Goal: Information Seeking & Learning: Understand process/instructions

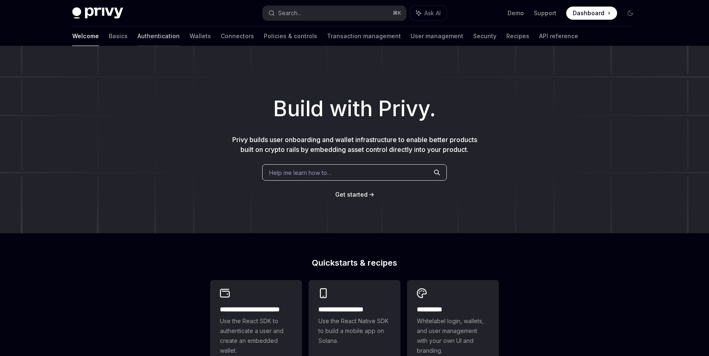
click at [137, 40] on link "Authentication" at bounding box center [158, 36] width 42 height 20
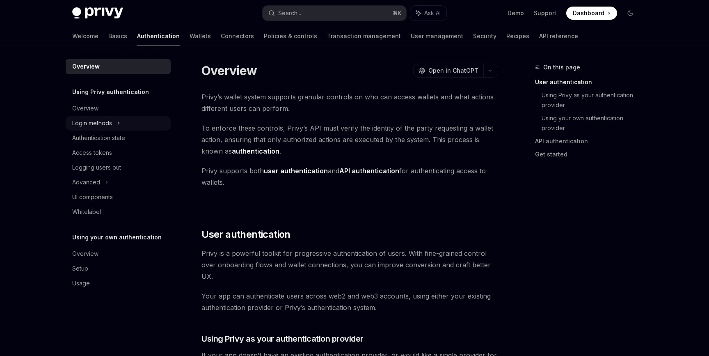
click at [114, 124] on div "Login methods" at bounding box center [118, 123] width 105 height 15
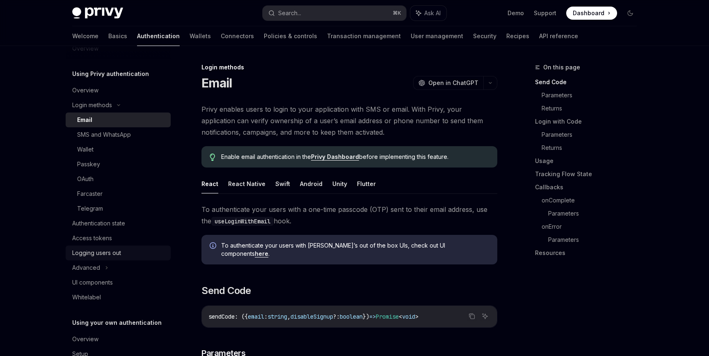
scroll to position [28, 0]
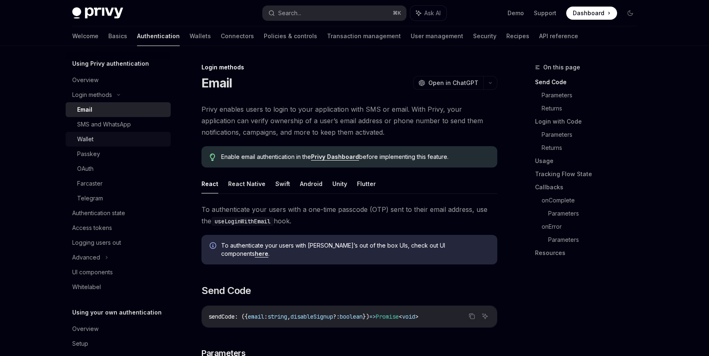
click at [96, 138] on div "Wallet" at bounding box center [121, 139] width 89 height 10
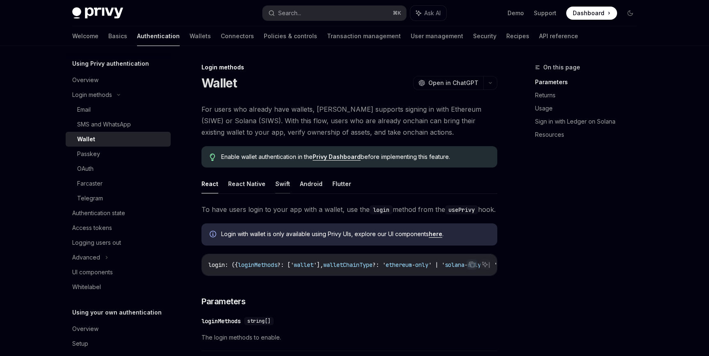
click at [281, 189] on button "Swift" at bounding box center [282, 183] width 15 height 19
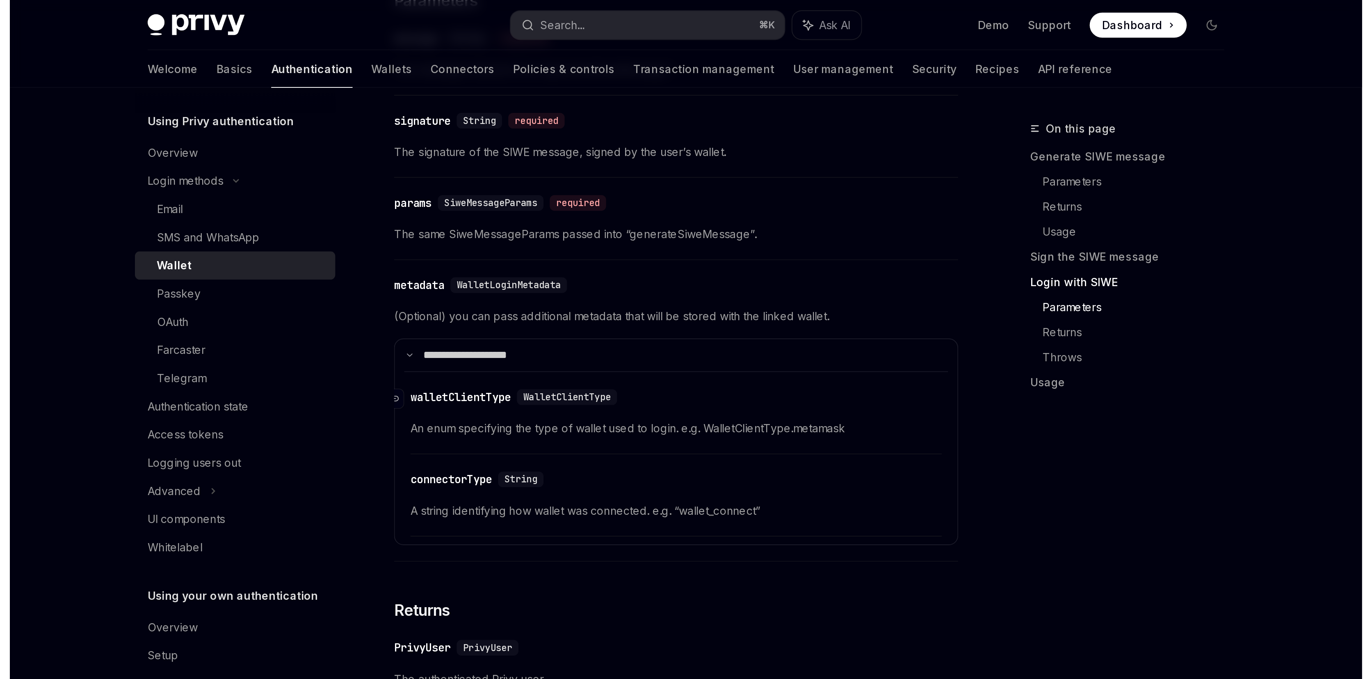
scroll to position [1056, 0]
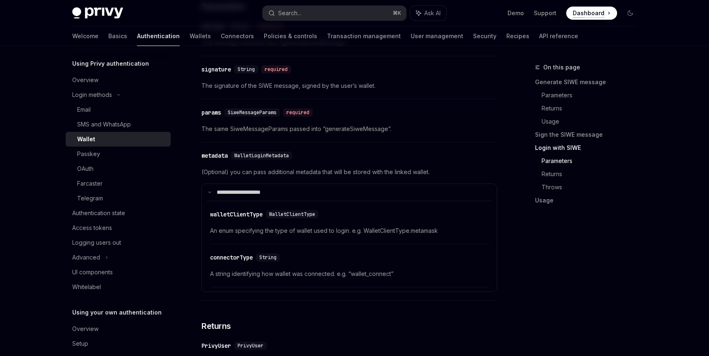
type textarea "*"
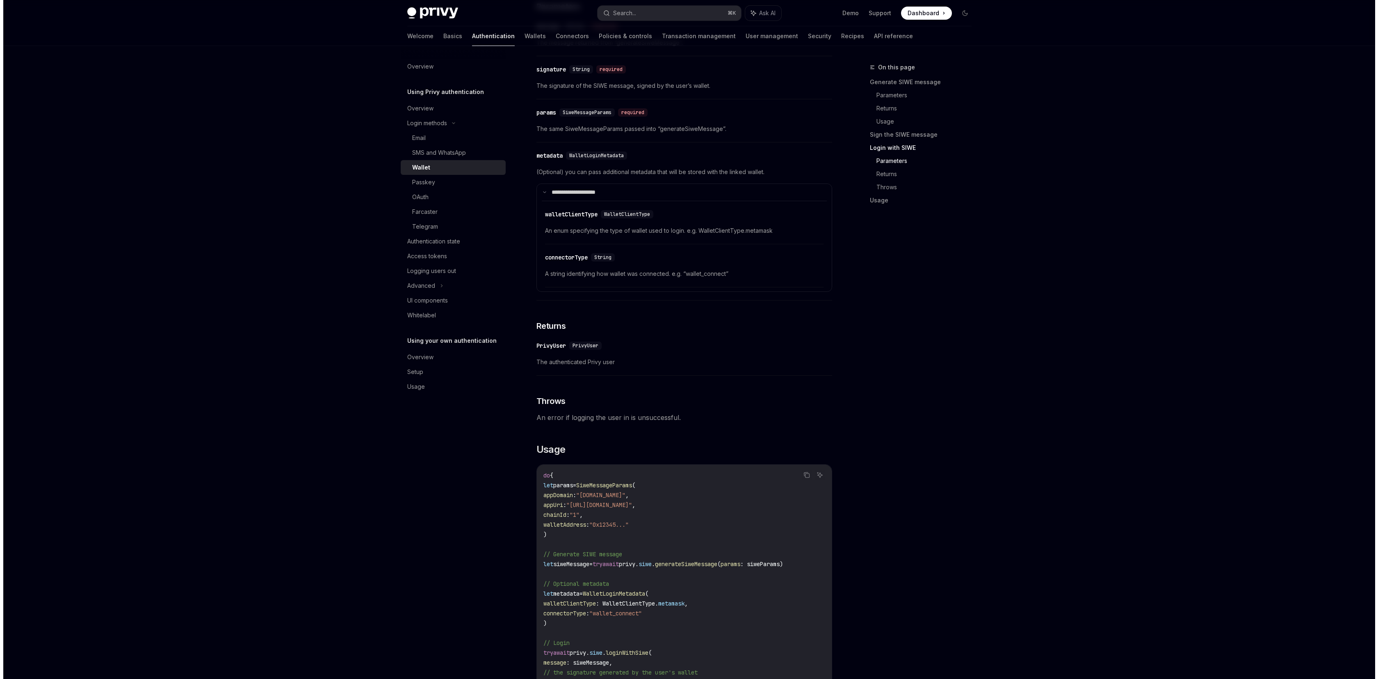
scroll to position [0, 0]
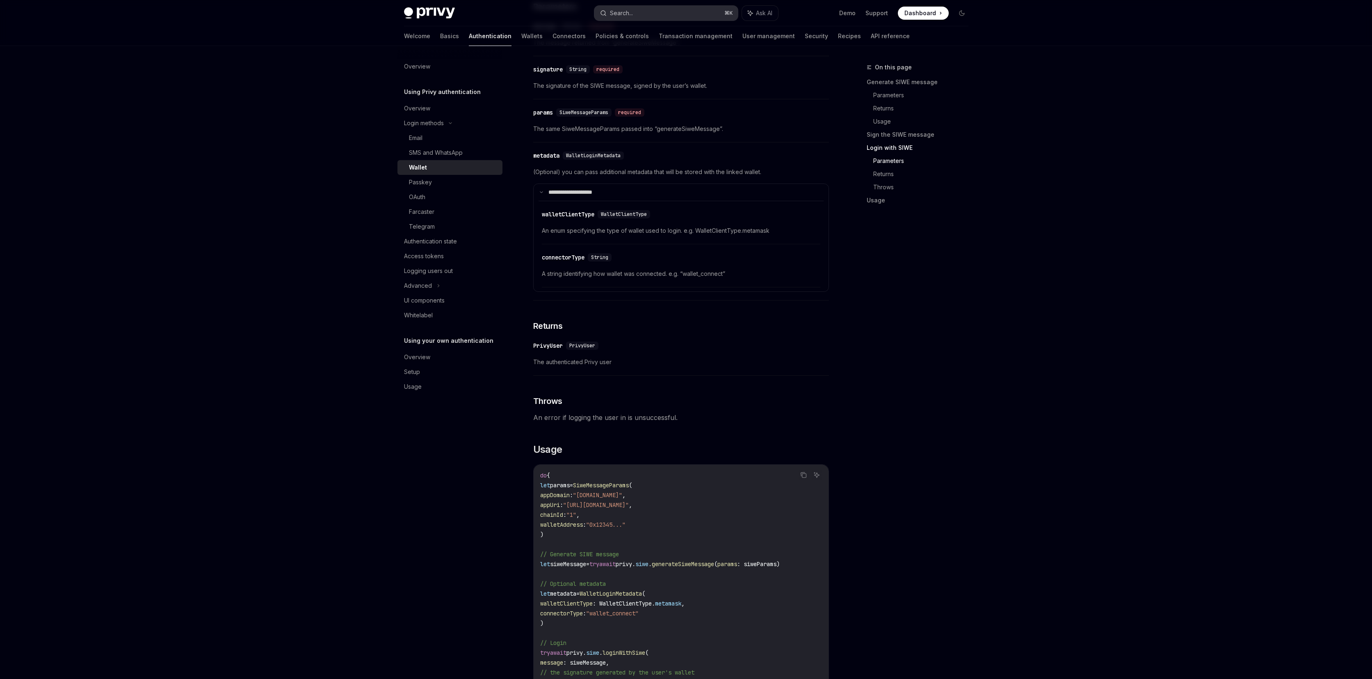
click at [705, 15] on button "Search... ⌘ K" at bounding box center [666, 13] width 144 height 15
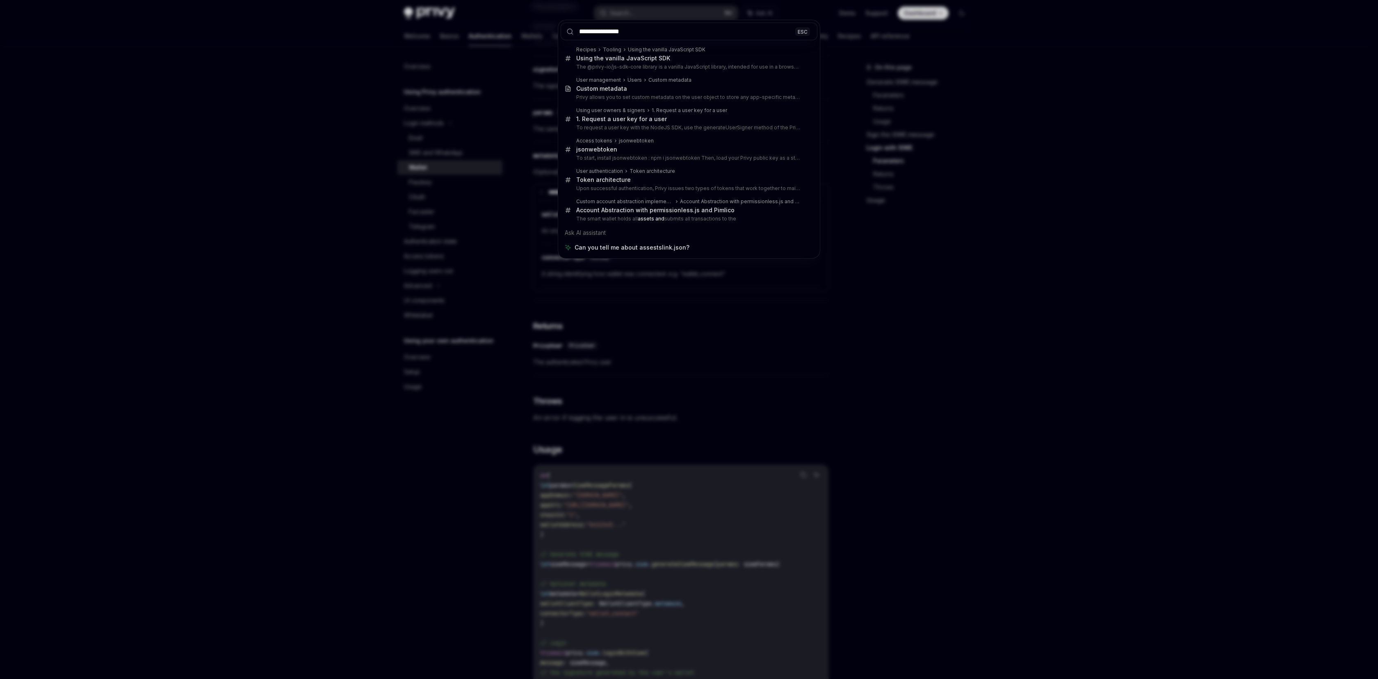
type input "**********"
